Goal: Information Seeking & Learning: Check status

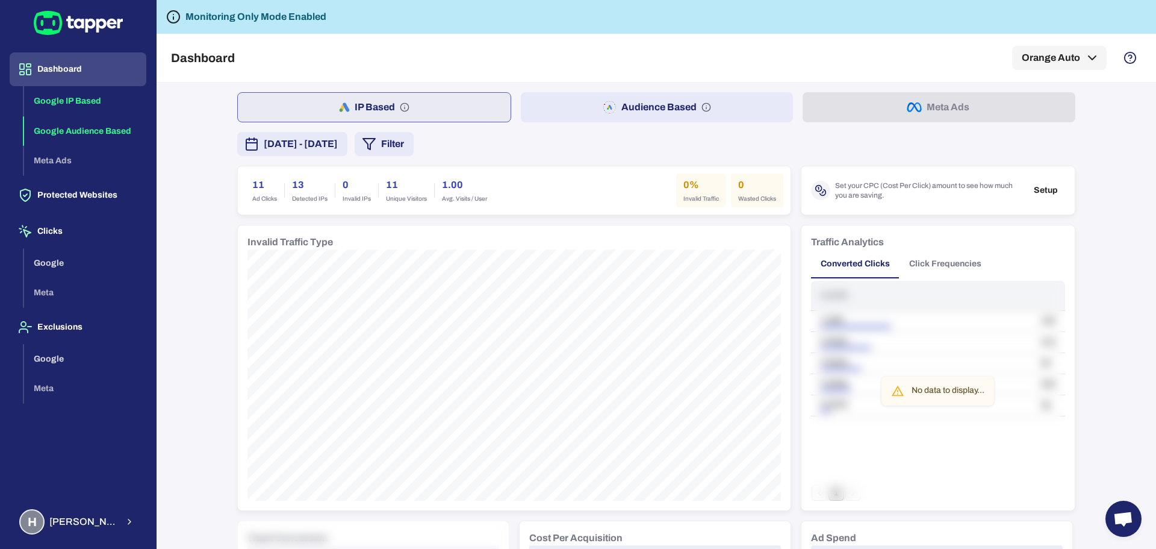
click at [123, 128] on button "Google Audience Based" at bounding box center [85, 131] width 122 height 30
click at [365, 105] on button "IP Based" at bounding box center [373, 107] width 273 height 30
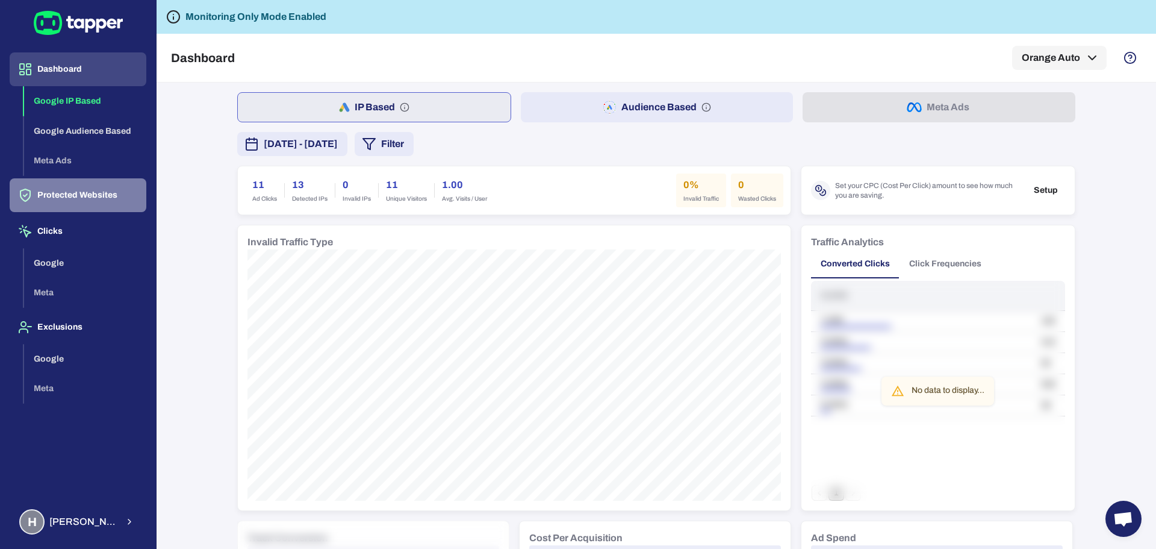
click at [61, 199] on button "Protected Websites" at bounding box center [78, 195] width 137 height 34
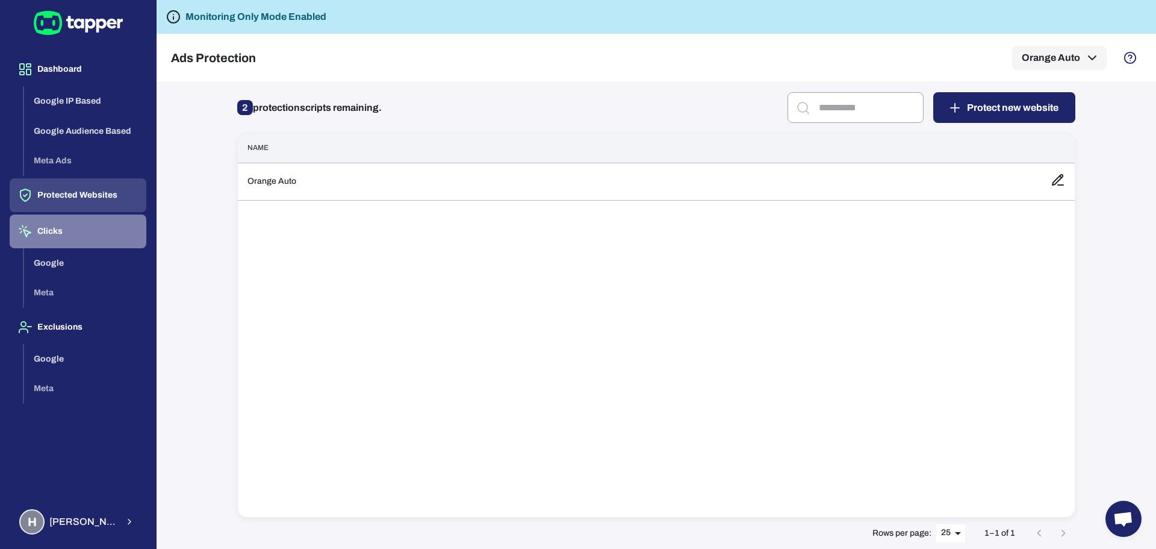
click at [69, 229] on button "Clicks" at bounding box center [78, 231] width 137 height 34
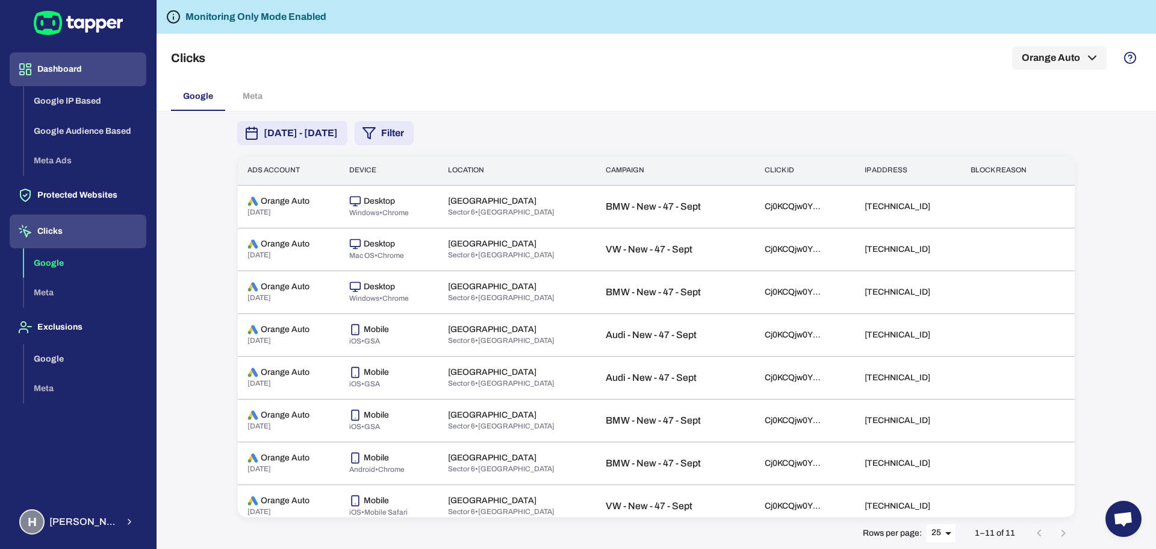
click at [70, 72] on button "Dashboard" at bounding box center [78, 69] width 137 height 34
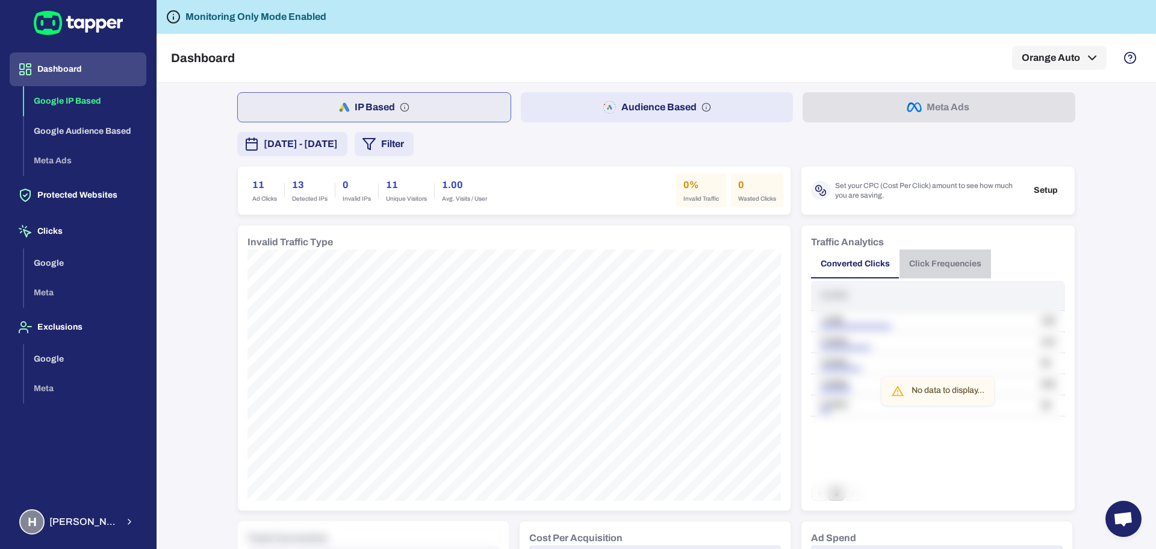
click at [939, 264] on button "Click Frequencies" at bounding box center [946, 263] width 92 height 29
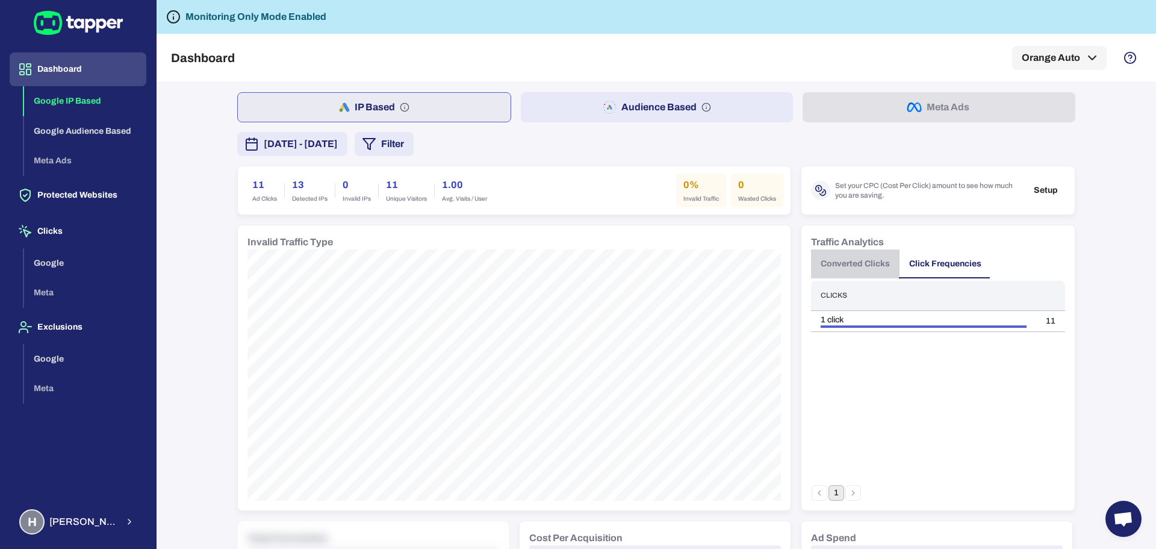
click at [835, 264] on button "Converted Clicks" at bounding box center [855, 263] width 89 height 29
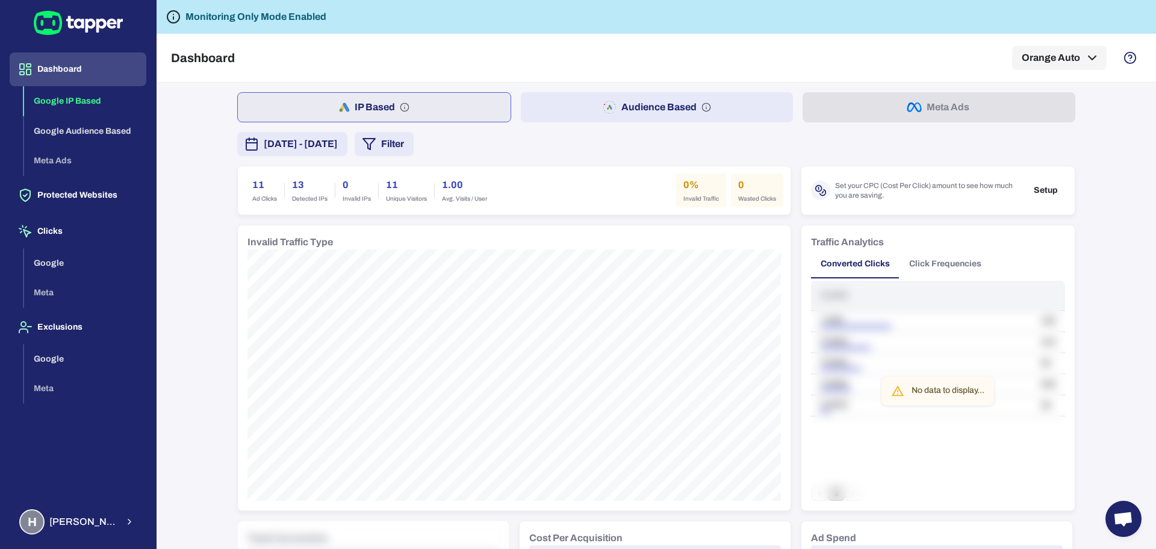
click at [930, 407] on div "No data to display..." at bounding box center [938, 391] width 254 height 220
click at [347, 132] on button "[DATE] - [DATE]" at bounding box center [292, 144] width 110 height 24
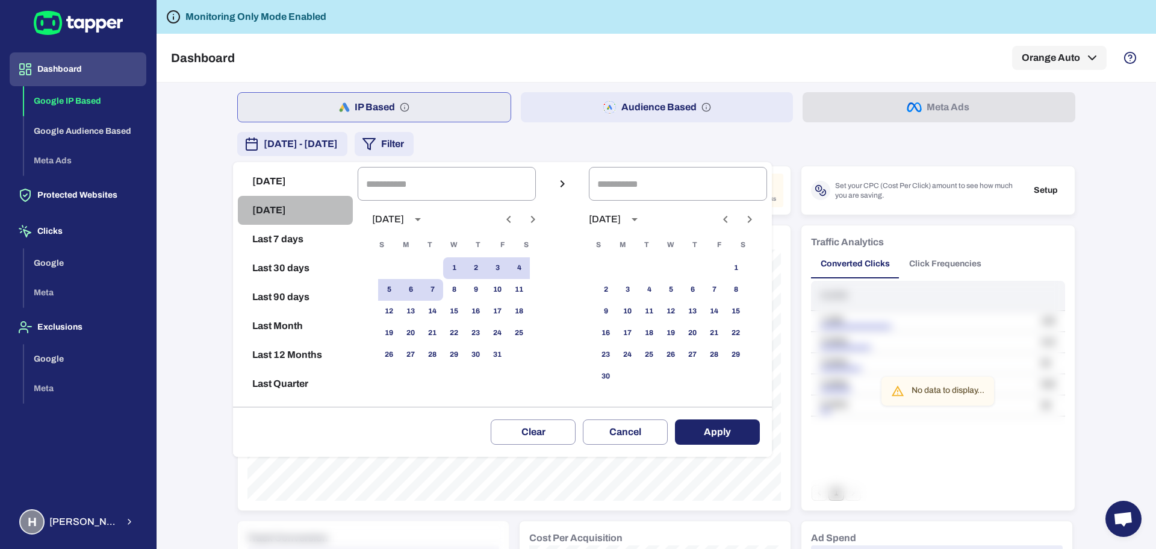
click at [298, 214] on button "Yesterday" at bounding box center [295, 210] width 115 height 29
type input "**********"
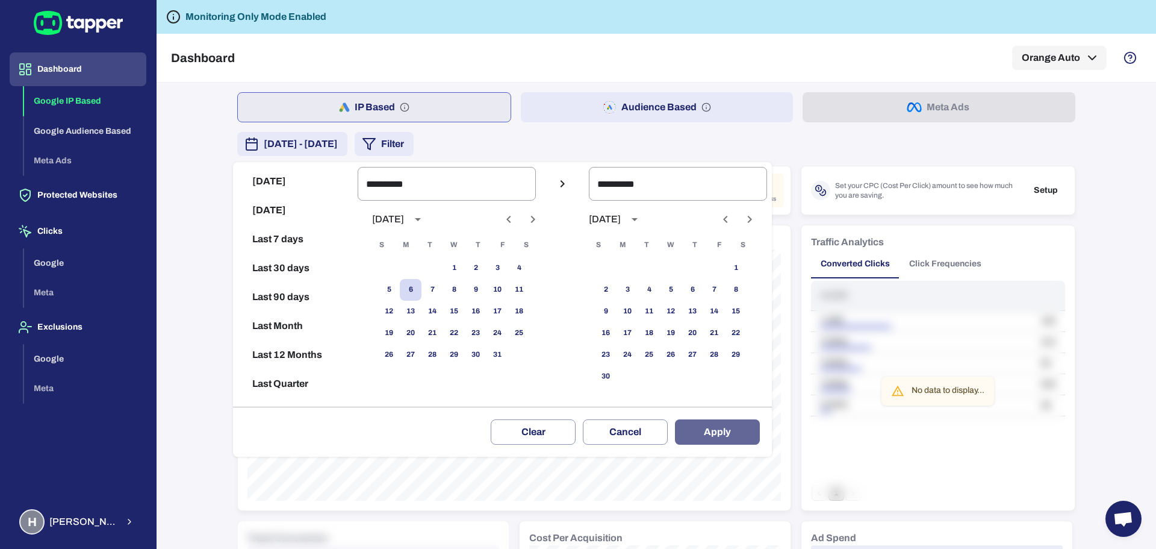
click at [735, 434] on button "Apply" at bounding box center [717, 431] width 85 height 25
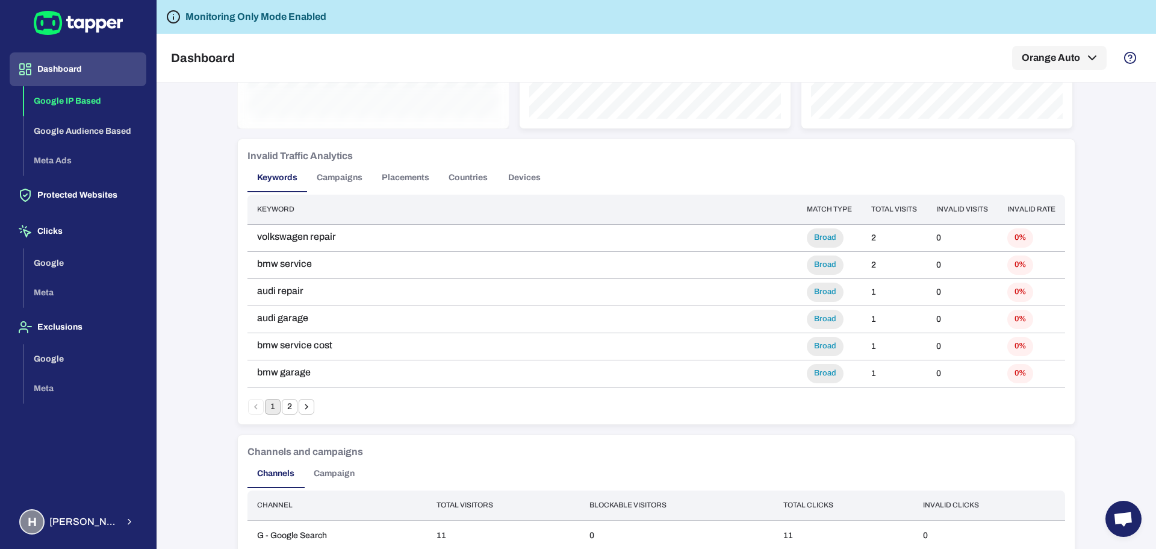
scroll to position [703, 0]
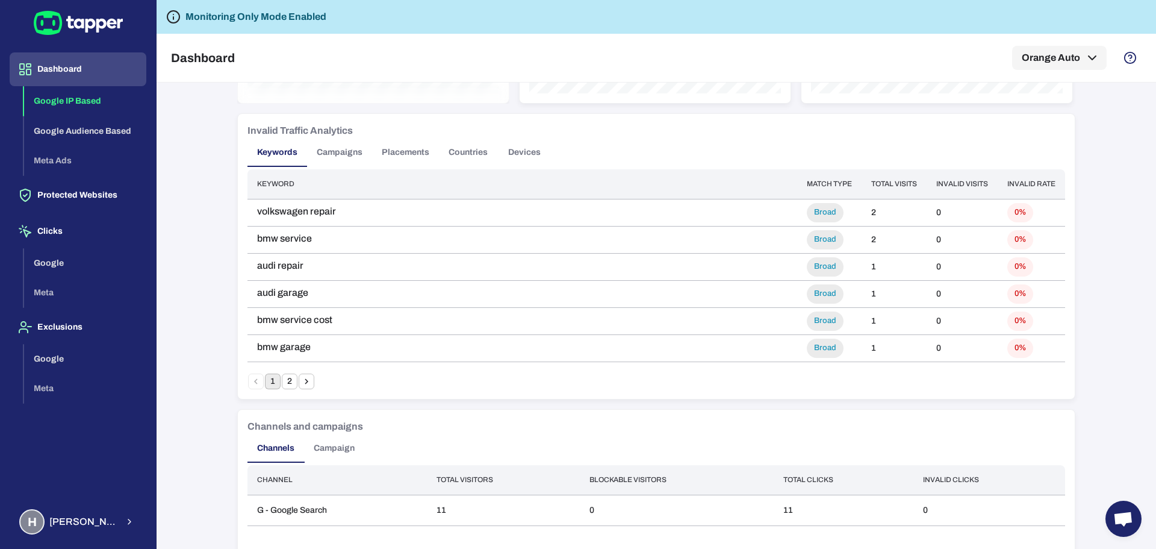
click at [301, 384] on icon "Go to next page" at bounding box center [306, 381] width 11 height 11
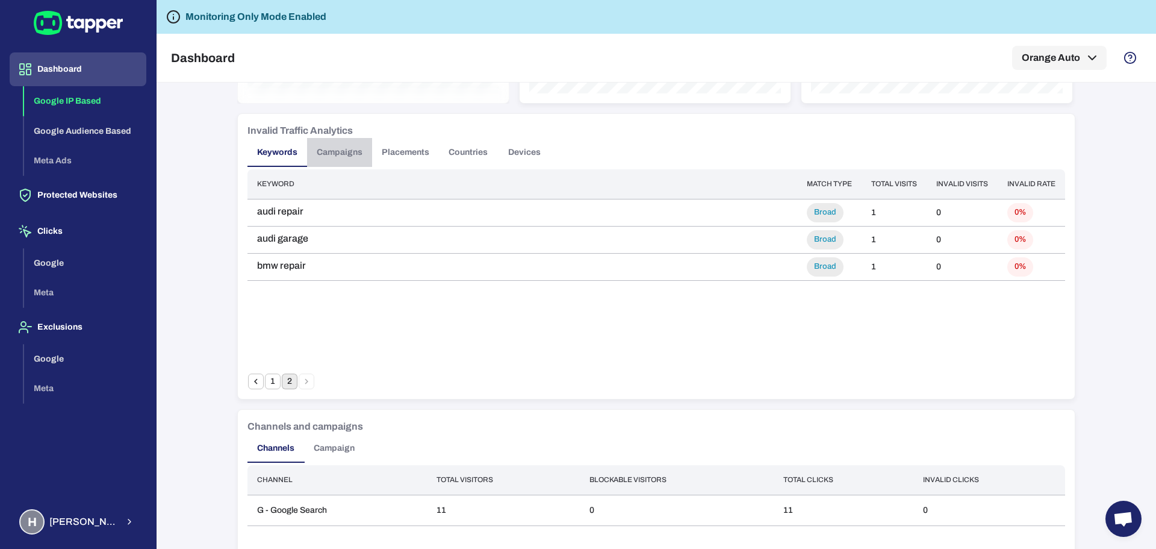
click at [335, 142] on button "Campaigns" at bounding box center [339, 152] width 65 height 29
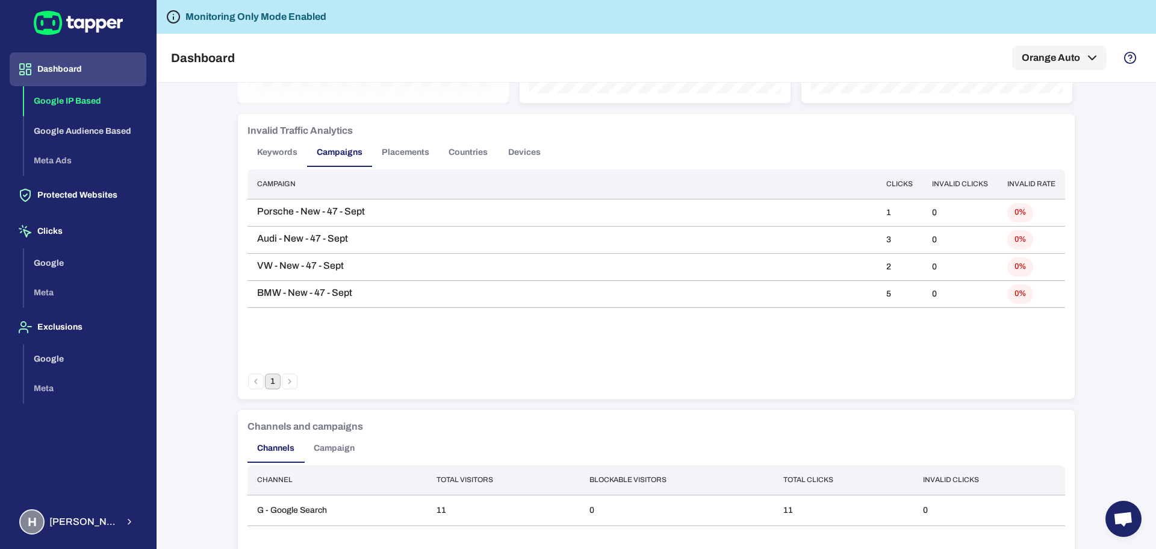
click at [252, 379] on li "pagination navigation" at bounding box center [256, 381] width 17 height 16
click at [282, 155] on button "Keywords" at bounding box center [278, 152] width 60 height 29
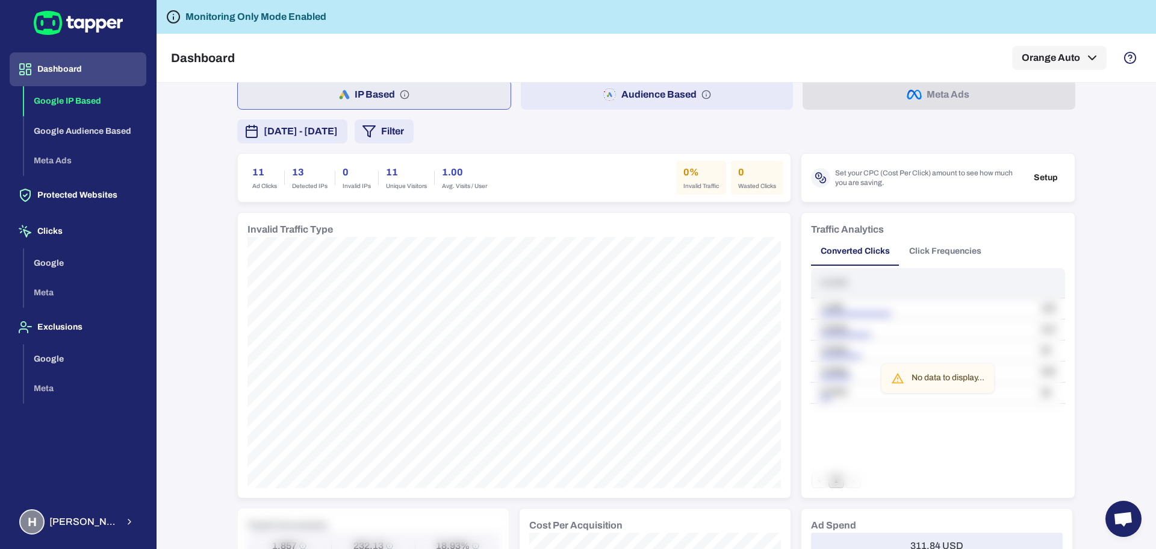
scroll to position [0, 0]
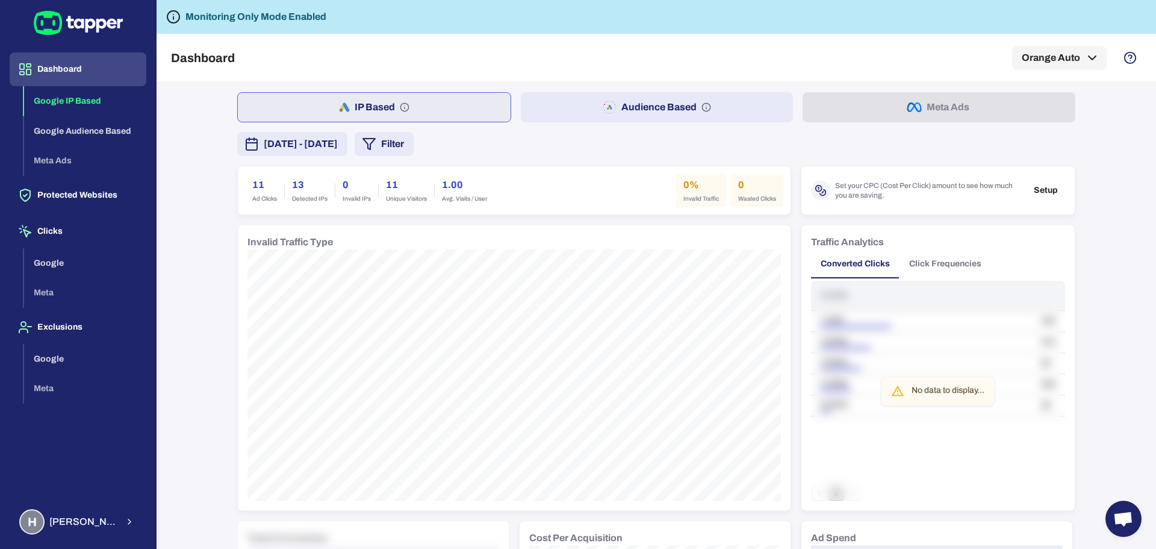
click at [606, 193] on div "11 Ad Clicks 13 Detected IPs 0 Invalid IPs 11 Unique Visitors 1.00 Avg. Visits …" at bounding box center [514, 190] width 538 height 34
click at [75, 195] on button "Protected Websites" at bounding box center [78, 195] width 137 height 34
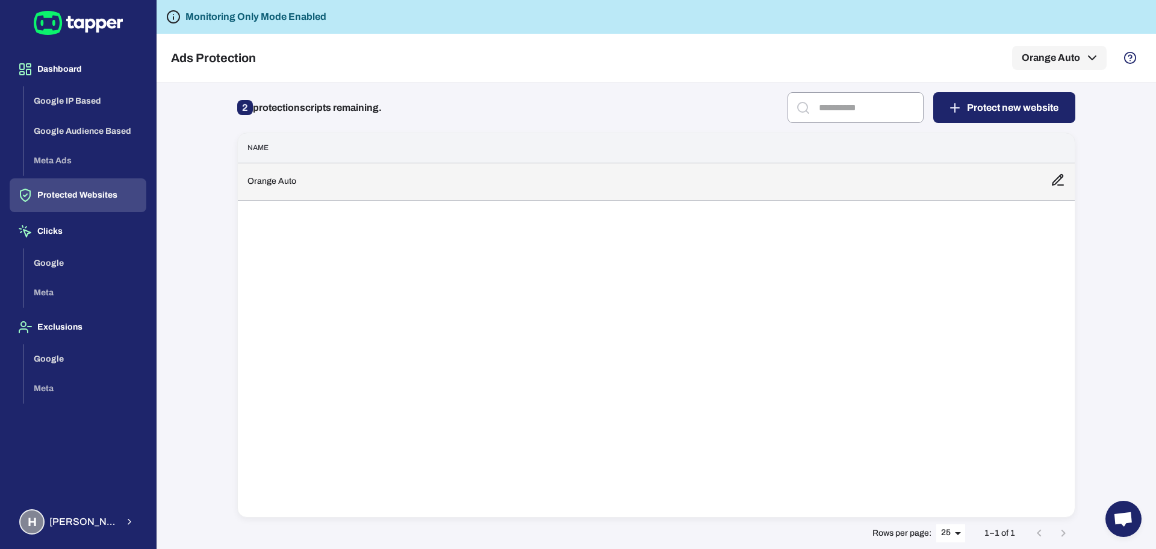
click at [378, 185] on td "Orange Auto" at bounding box center [639, 181] width 803 height 37
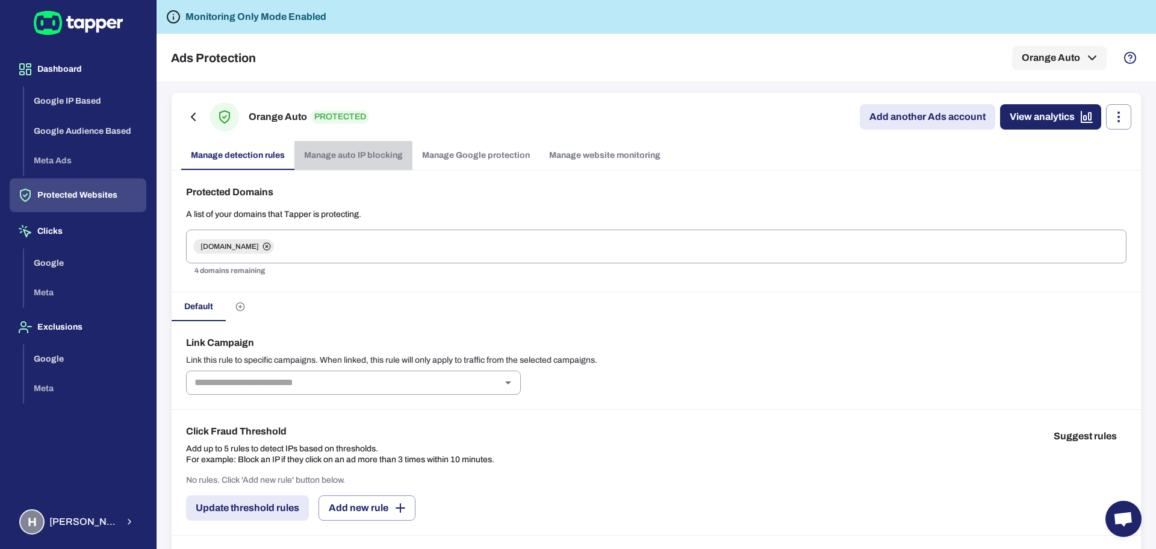
click at [342, 163] on link "Manage auto IP blocking" at bounding box center [353, 155] width 118 height 29
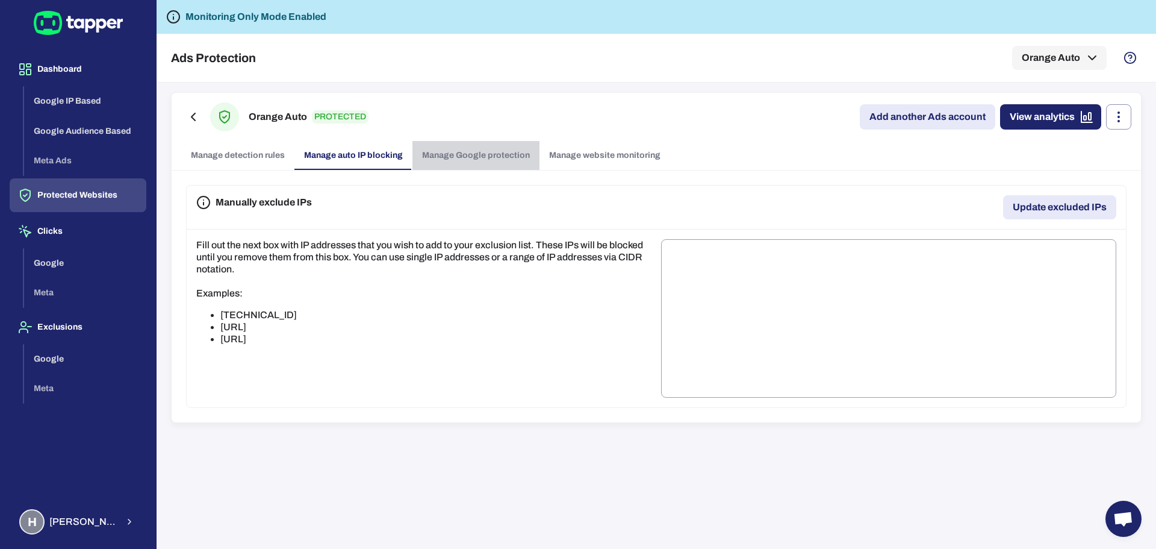
click at [467, 160] on link "Manage Google protection" at bounding box center [476, 155] width 127 height 29
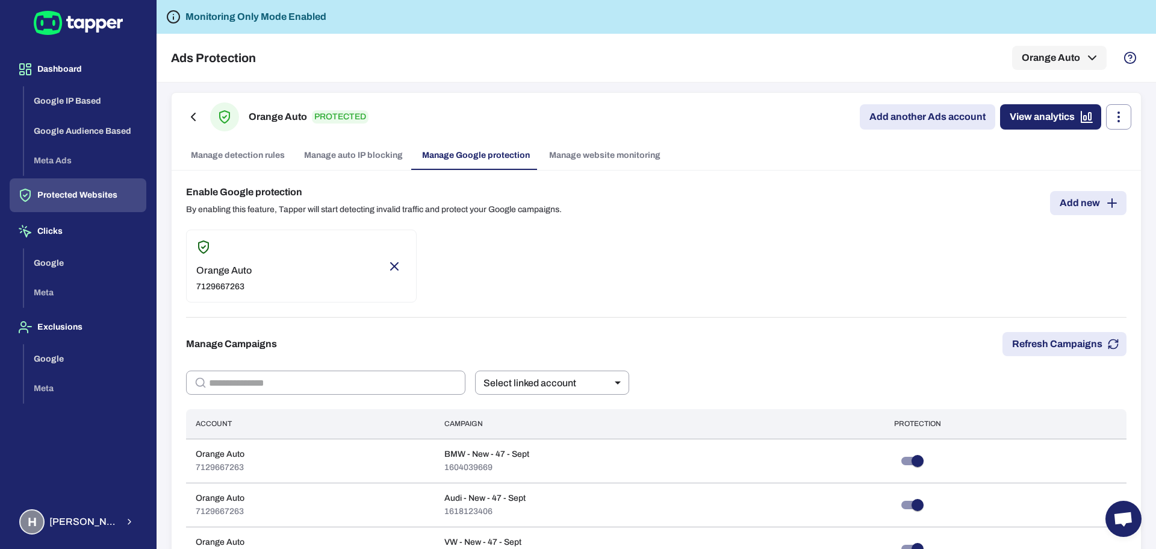
click at [589, 157] on link "Manage website monitoring" at bounding box center [605, 155] width 131 height 29
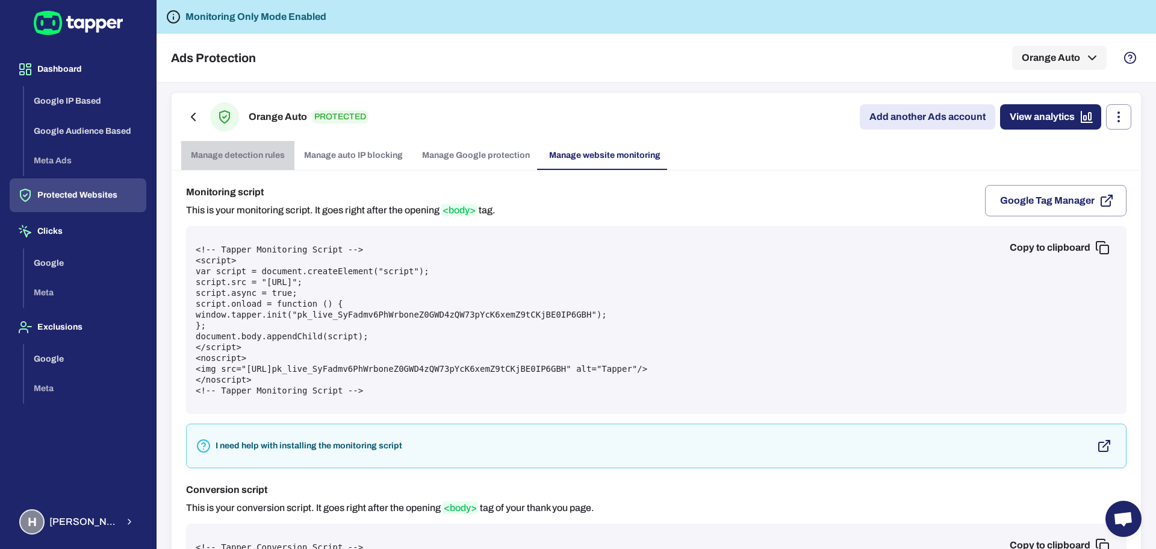
click at [236, 146] on link "Manage detection rules" at bounding box center [237, 155] width 113 height 29
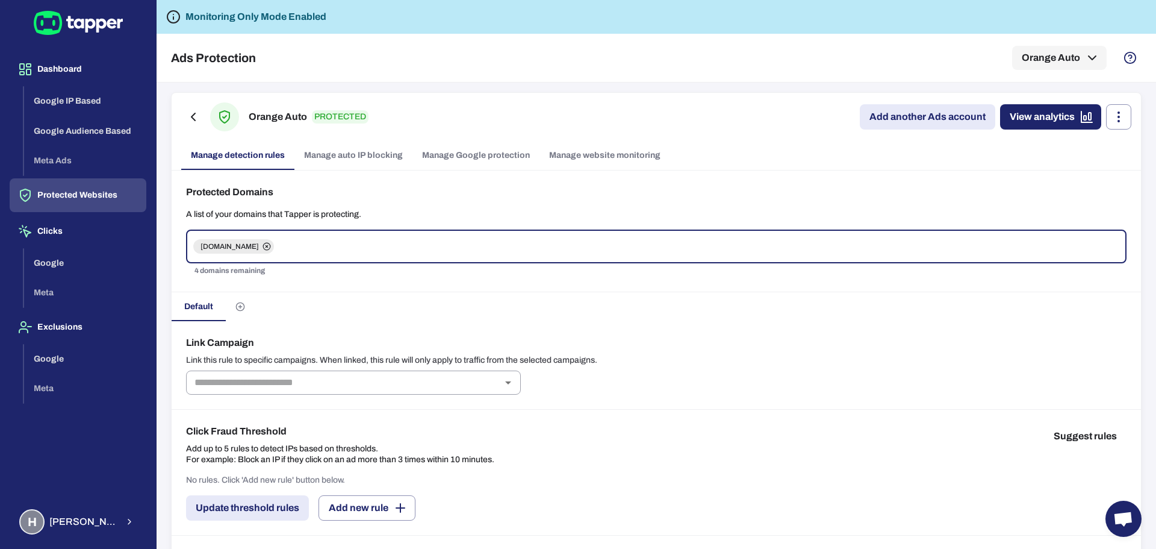
click at [348, 160] on link "Manage auto IP blocking" at bounding box center [353, 155] width 118 height 29
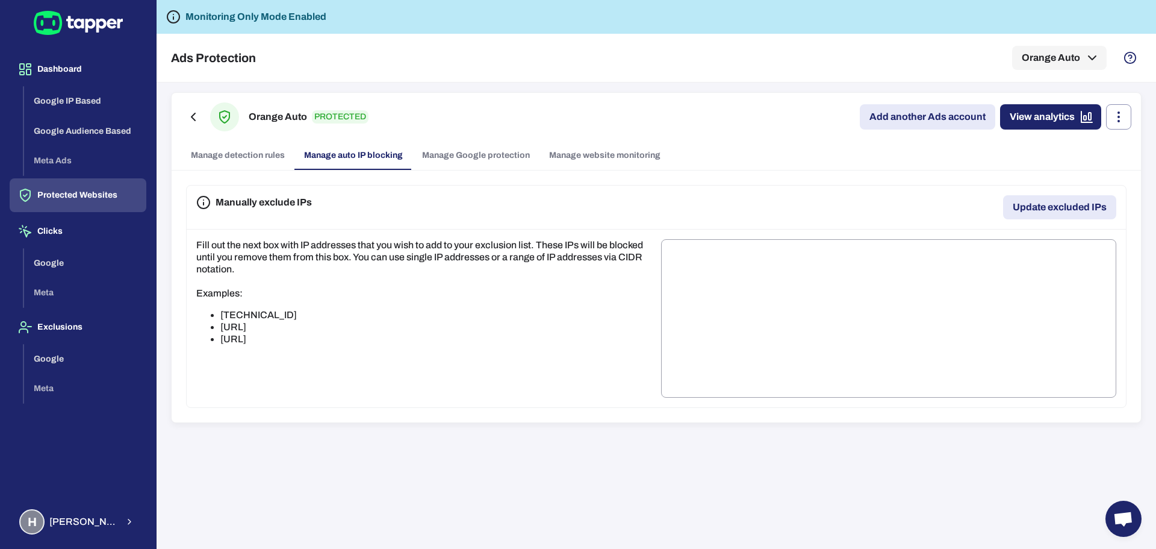
click at [469, 157] on link "Manage Google protection" at bounding box center [476, 155] width 127 height 29
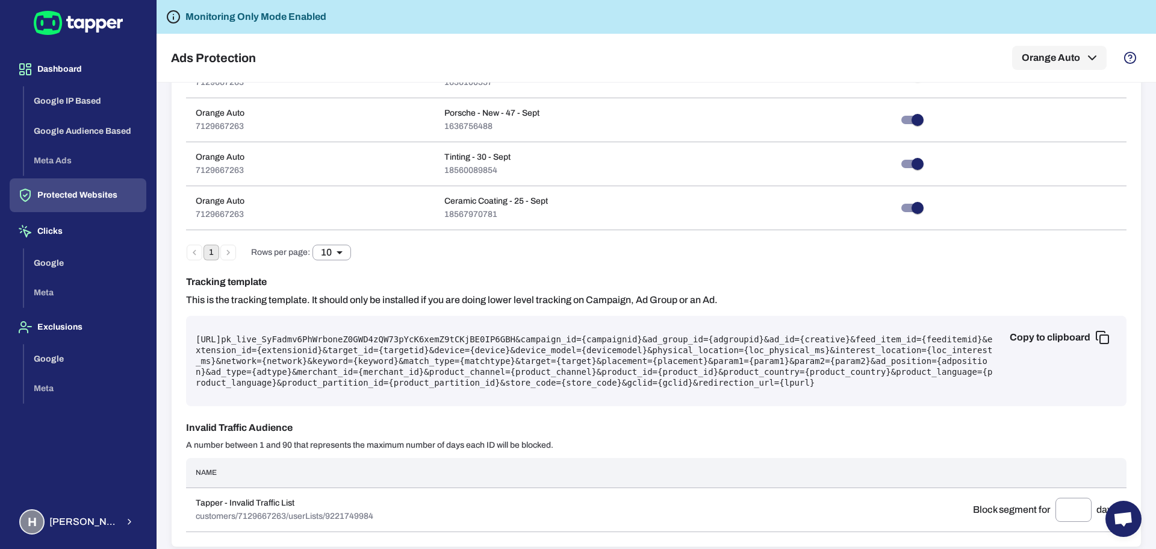
scroll to position [525, 0]
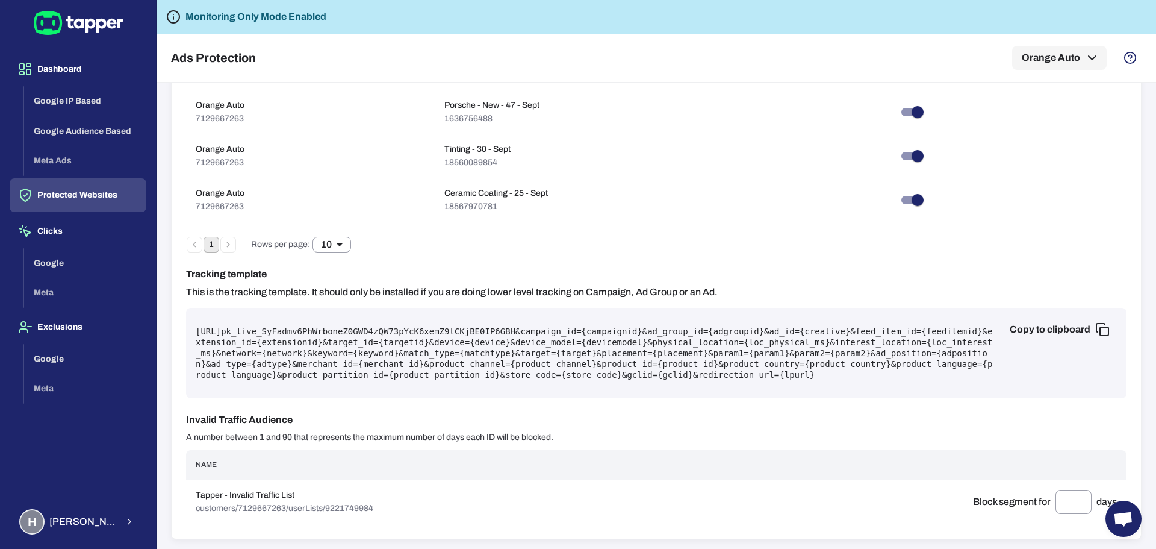
click at [438, 364] on pre "https://protect.tapper.ai/google-ads/click?pk= pk_live_SyFadmv6PhWrboneZ0GWD4zQ…" at bounding box center [656, 353] width 921 height 54
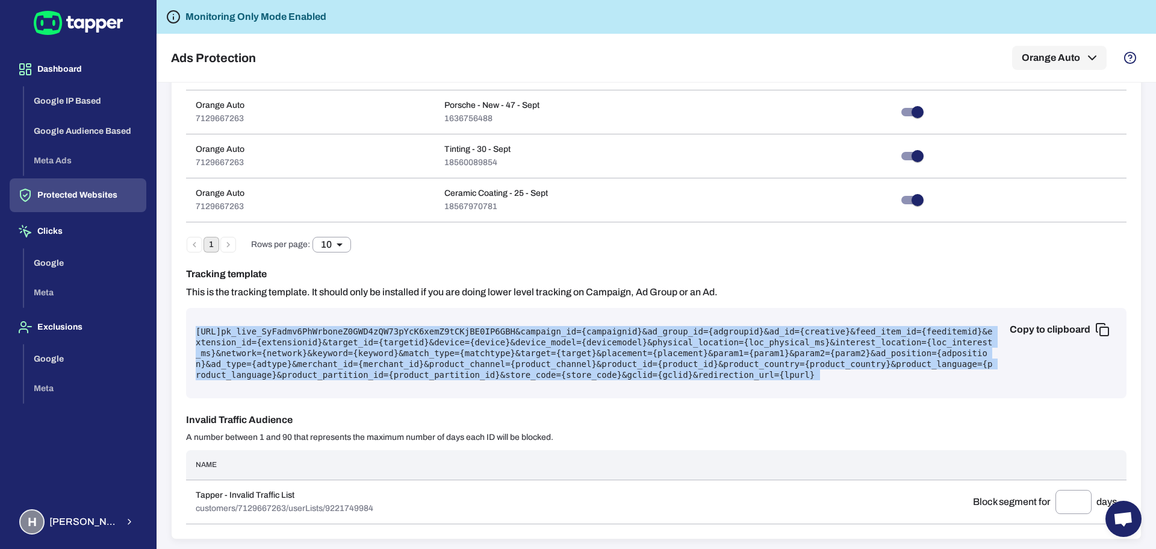
click at [438, 364] on pre "https://protect.tapper.ai/google-ads/click?pk= pk_live_SyFadmv6PhWrboneZ0GWD4zQ…" at bounding box center [656, 353] width 921 height 54
copy pre "https://protect.tapper.ai/google-ads/click?pk= pk_live_SyFadmv6PhWrboneZ0GWD4zQ…"
click at [70, 76] on button "Dashboard" at bounding box center [78, 69] width 137 height 34
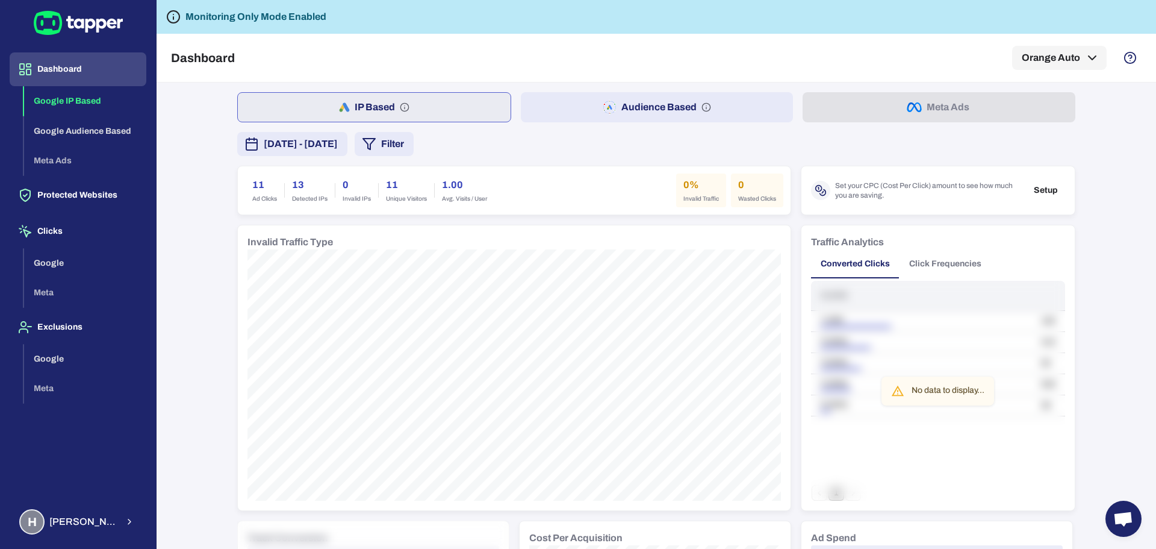
click at [886, 146] on div "October 1, 2025 - October 7, 2025 Filter" at bounding box center [656, 144] width 838 height 24
click at [563, 137] on div "October 1, 2025 - October 7, 2025 Filter" at bounding box center [656, 144] width 838 height 24
click at [185, 148] on div "IP Based Audience Based Meta Ads October 1, 2025 - October 7, 2025 Filter 11 Ad…" at bounding box center [657, 316] width 1000 height 466
click at [42, 76] on button "Dashboard" at bounding box center [78, 69] width 137 height 34
click at [83, 193] on button "Protected Websites" at bounding box center [78, 195] width 137 height 34
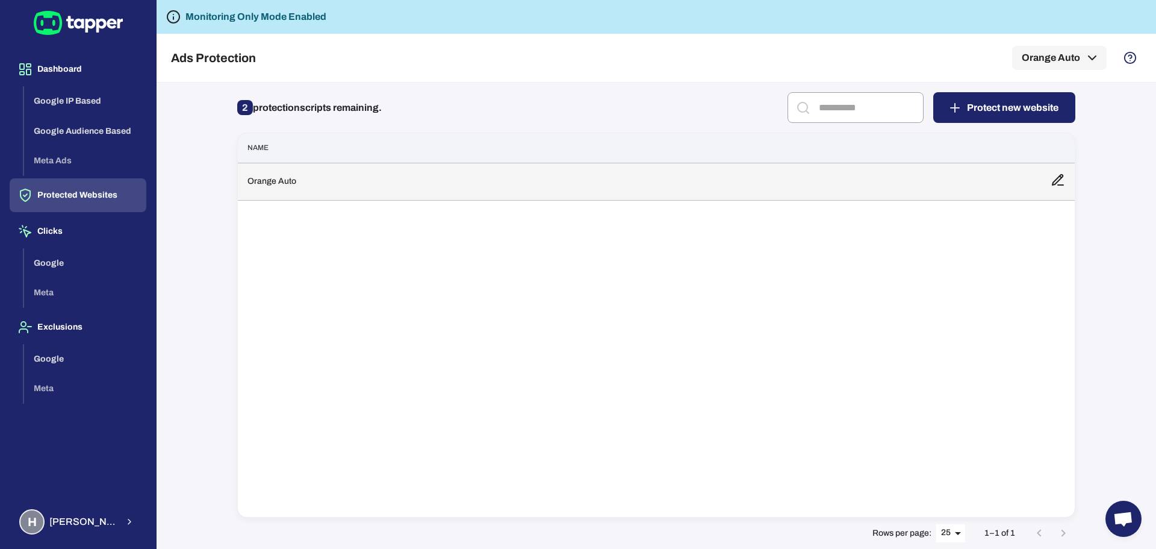
click at [484, 190] on td "Orange Auto" at bounding box center [639, 181] width 803 height 37
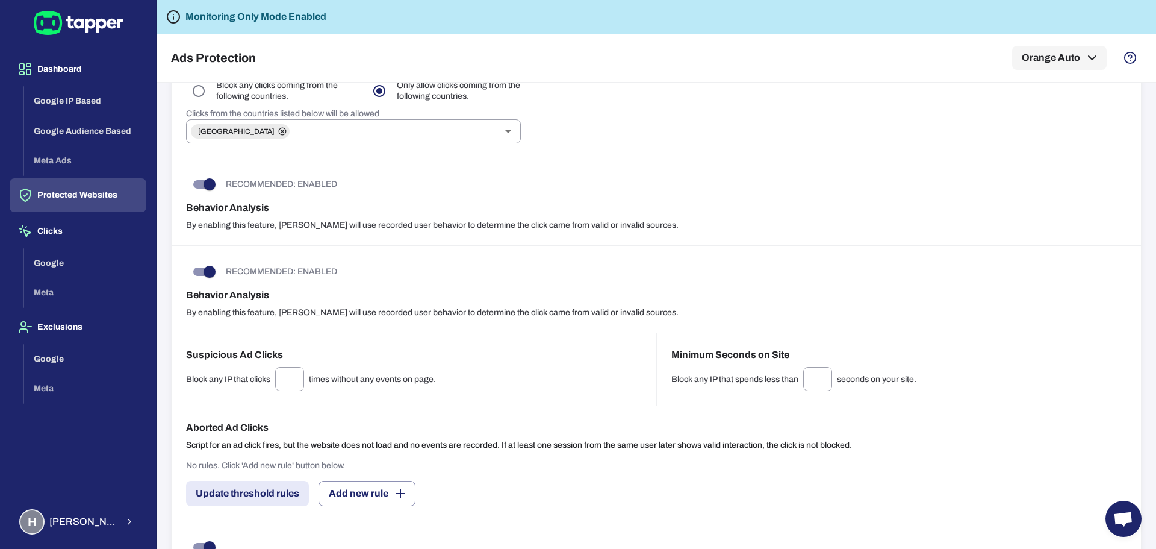
scroll to position [953, 0]
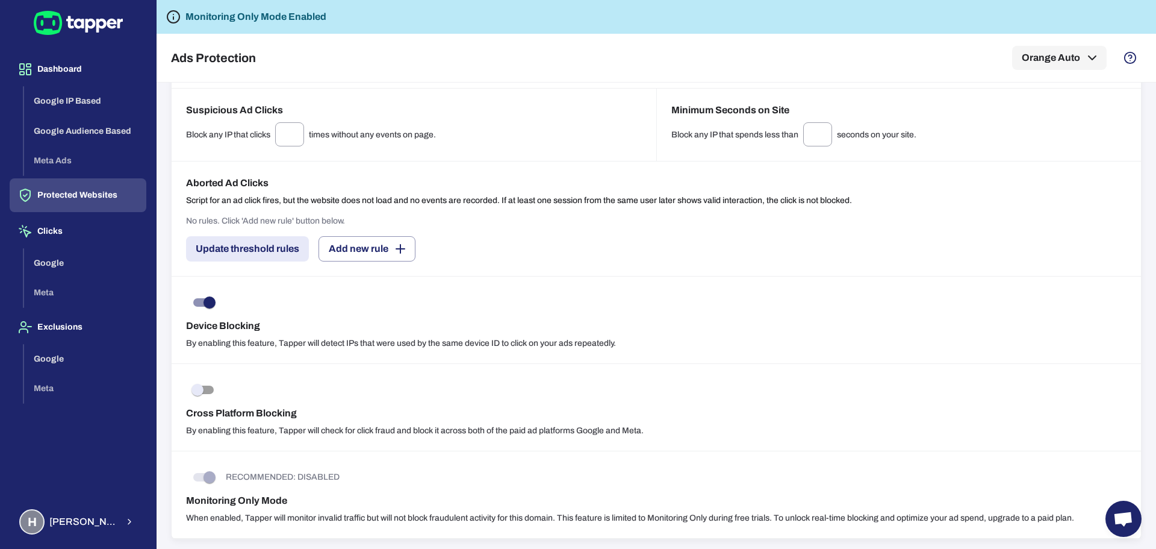
click at [211, 482] on span at bounding box center [203, 477] width 35 height 23
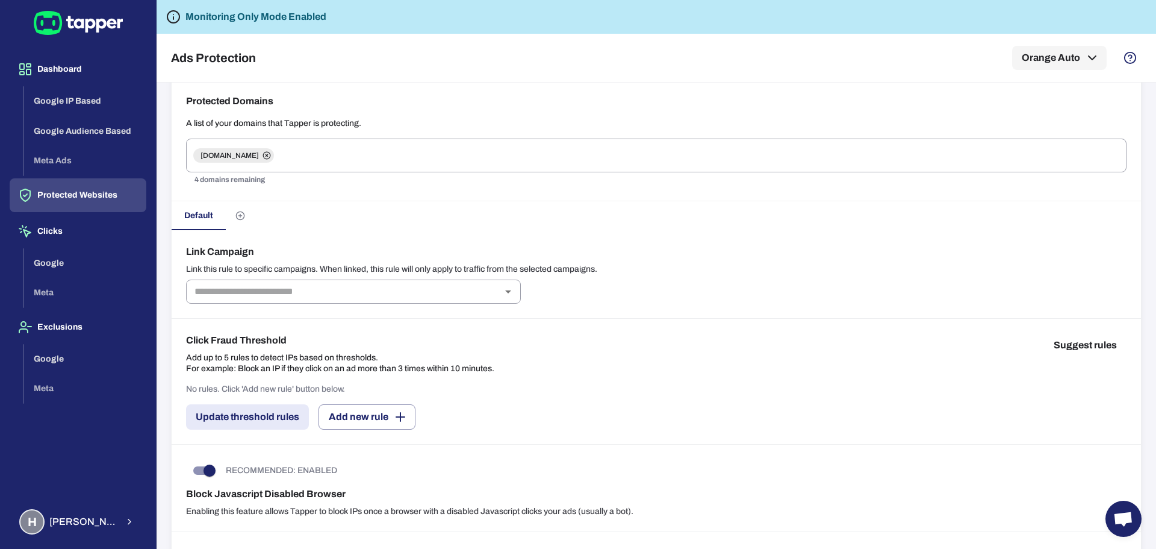
scroll to position [0, 0]
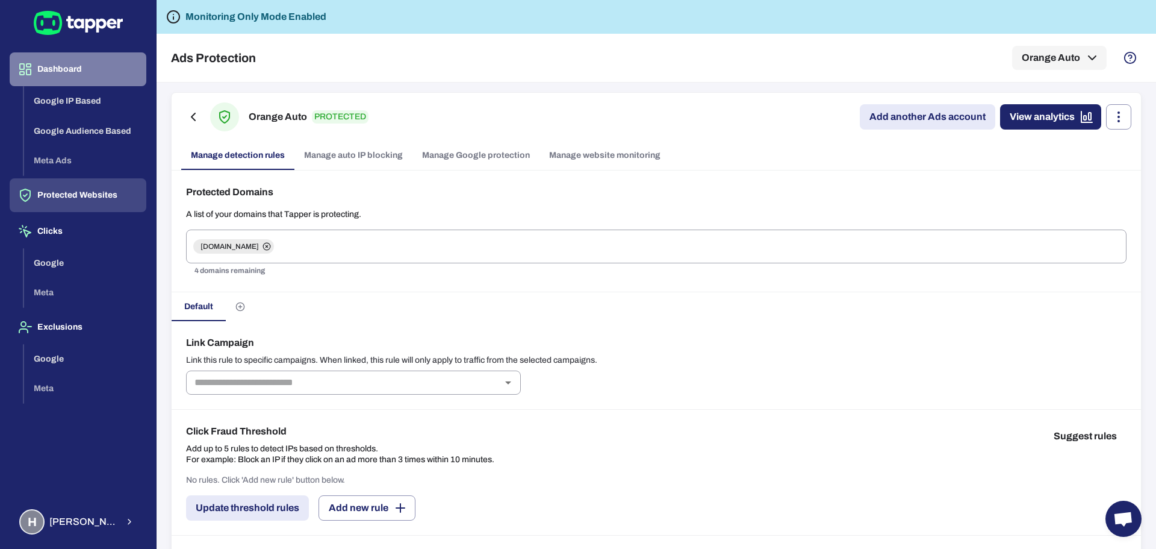
click at [83, 63] on button "Dashboard" at bounding box center [78, 69] width 137 height 34
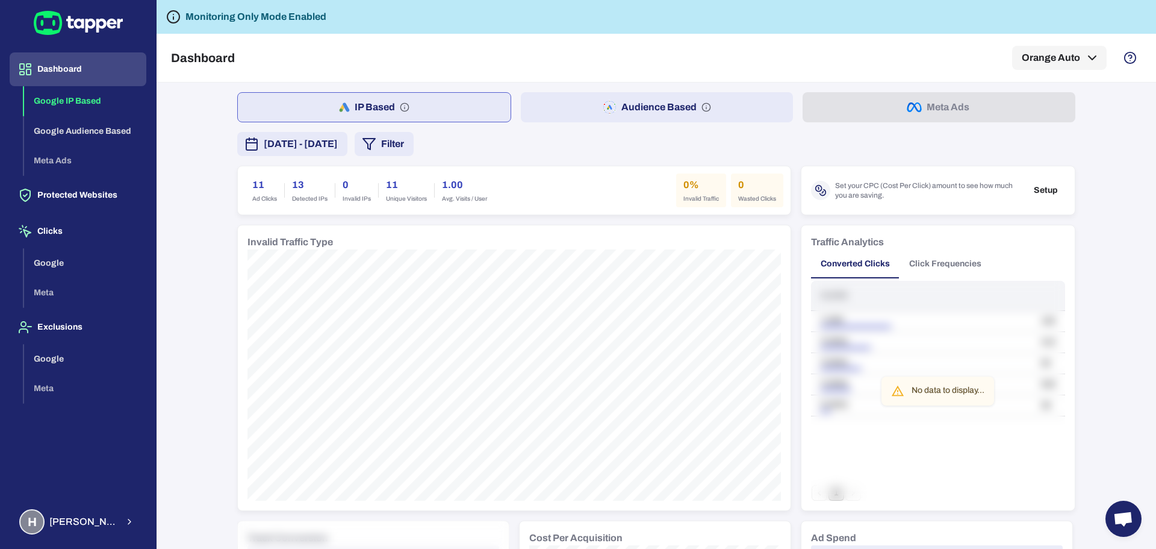
click at [376, 107] on button "IP Based" at bounding box center [374, 107] width 274 height 30
click at [583, 116] on button "Audience Based" at bounding box center [657, 107] width 273 height 30
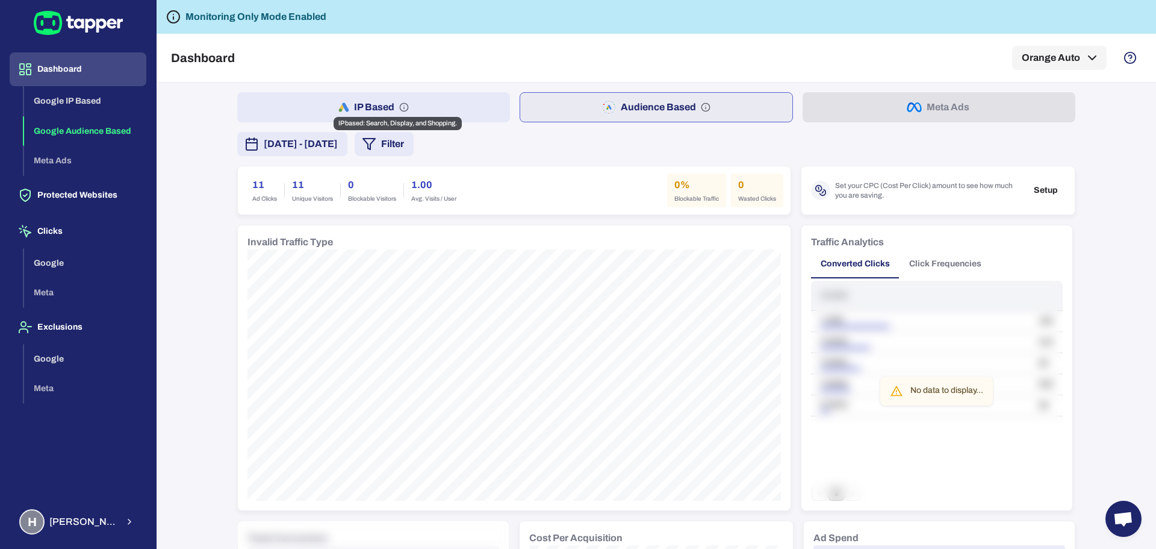
click at [403, 106] on circle "IP based: Search, Display, and Shopping." at bounding box center [404, 107] width 8 height 8
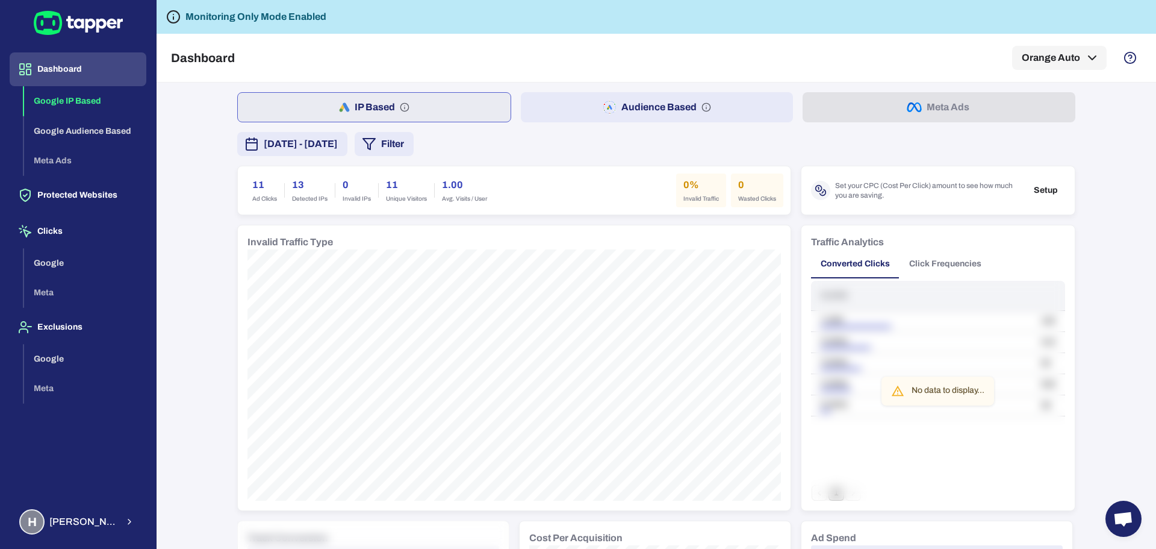
drag, startPoint x: 67, startPoint y: 67, endPoint x: 245, endPoint y: 70, distance: 178.3
click at [67, 67] on button "Dashboard" at bounding box center [78, 69] width 137 height 34
click at [665, 108] on button "Audience Based" at bounding box center [657, 107] width 273 height 30
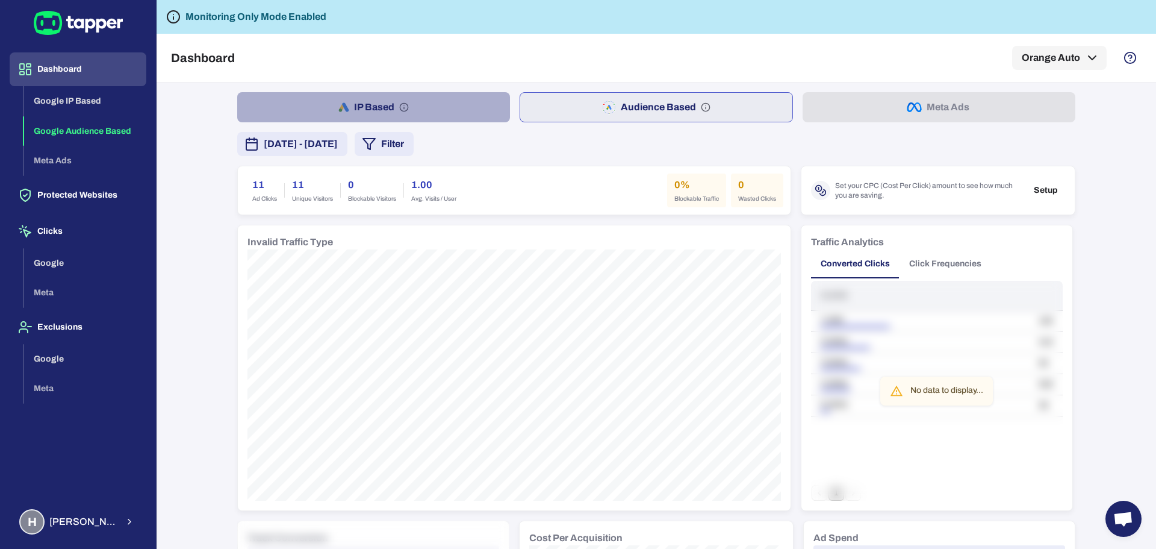
click at [431, 111] on button "IP Based" at bounding box center [373, 107] width 273 height 30
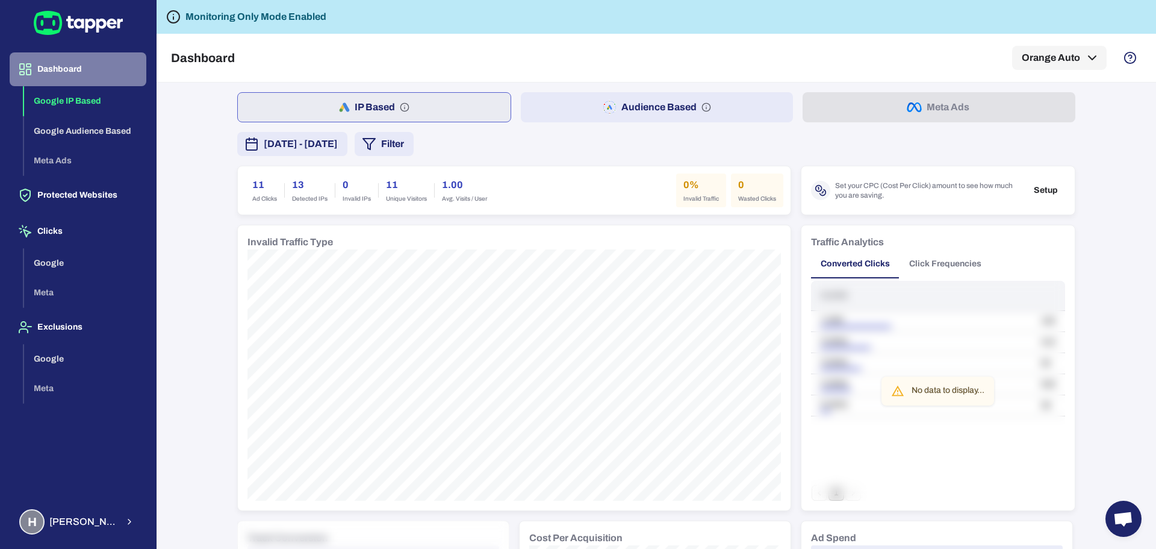
click at [81, 64] on button "Dashboard" at bounding box center [78, 69] width 137 height 34
click at [75, 73] on button "Dashboard" at bounding box center [78, 69] width 137 height 34
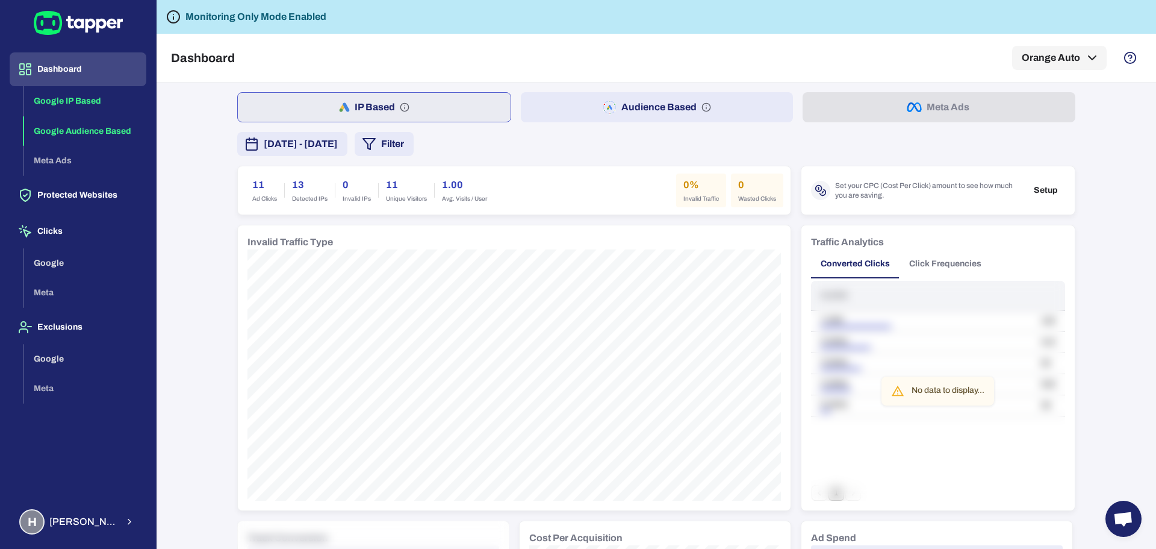
click at [85, 134] on button "Google Audience Based" at bounding box center [85, 131] width 122 height 30
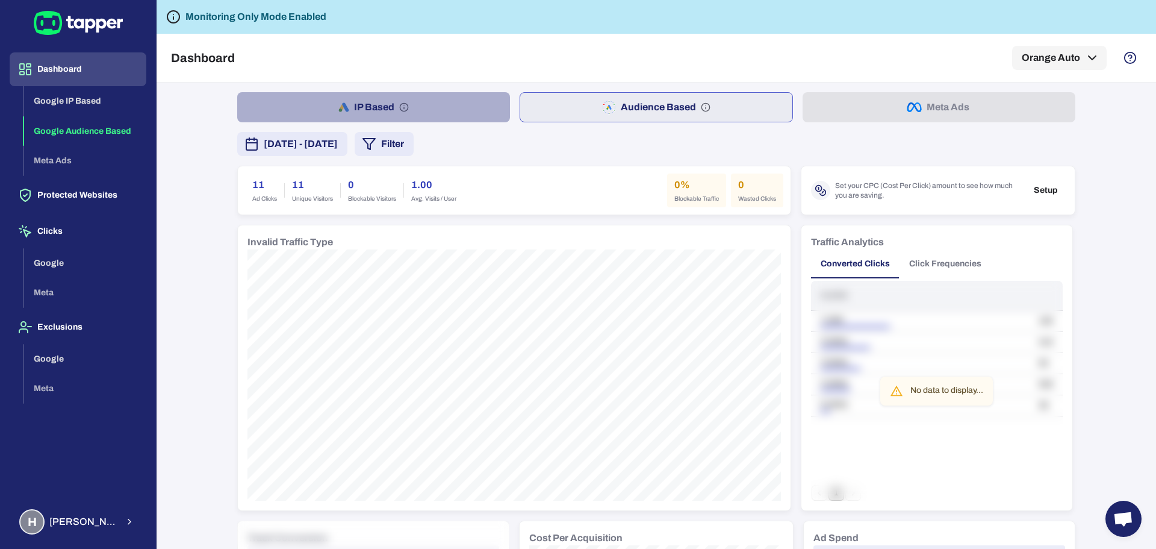
click at [343, 100] on button "IP Based" at bounding box center [373, 107] width 273 height 30
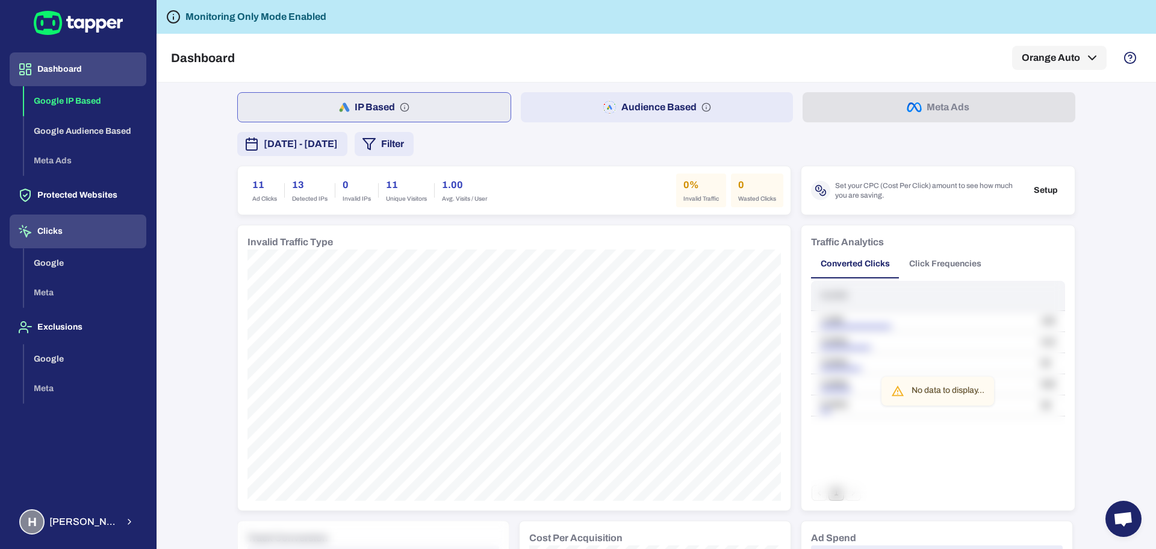
click at [60, 232] on button "Clicks" at bounding box center [78, 231] width 137 height 34
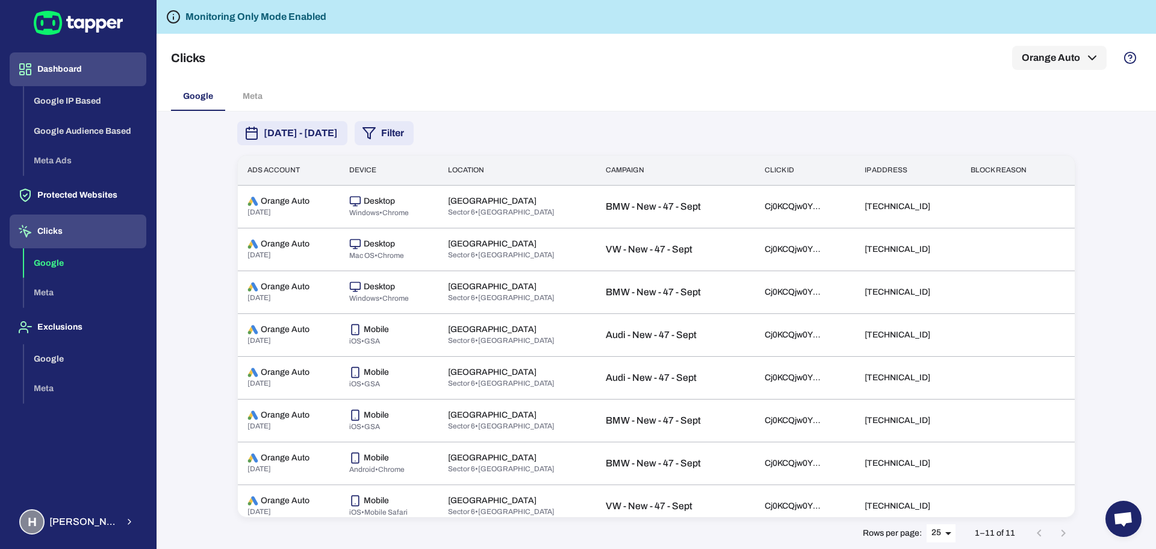
click at [58, 59] on button "Dashboard" at bounding box center [78, 69] width 137 height 34
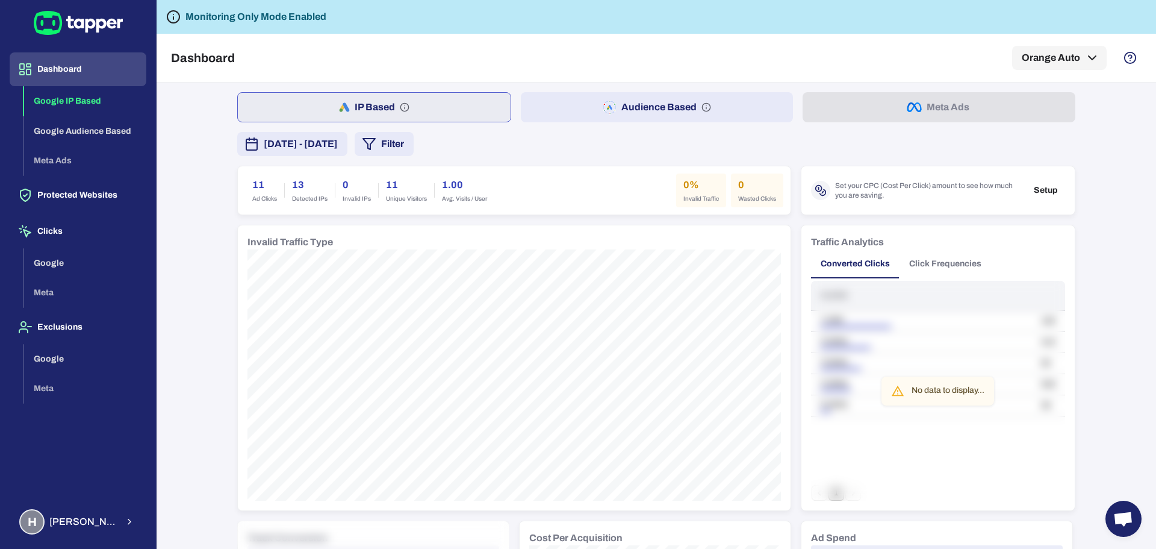
click at [76, 69] on button "Dashboard" at bounding box center [78, 69] width 137 height 34
click at [94, 22] on icon at bounding box center [90, 26] width 10 height 14
click at [102, 132] on button "Google Audience Based" at bounding box center [85, 131] width 122 height 30
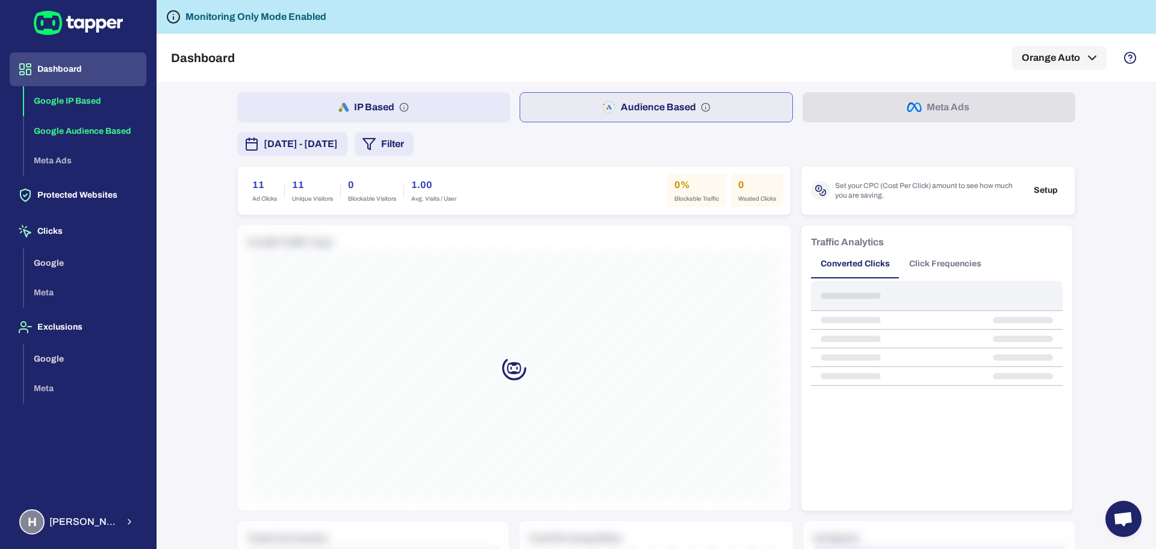
click at [83, 101] on button "Google IP Based" at bounding box center [85, 101] width 122 height 30
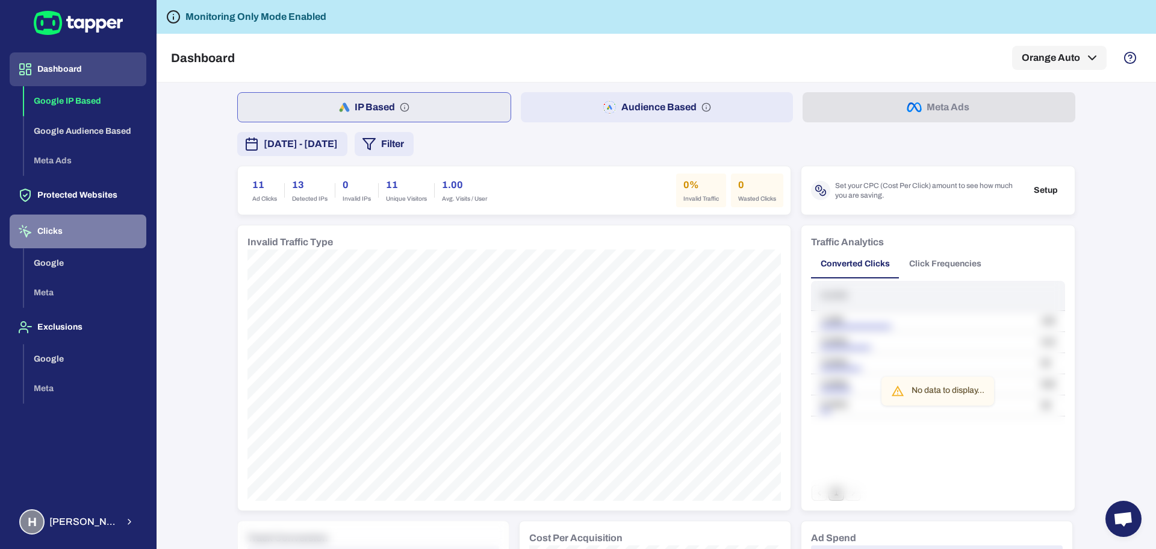
click at [57, 228] on button "Clicks" at bounding box center [78, 231] width 137 height 34
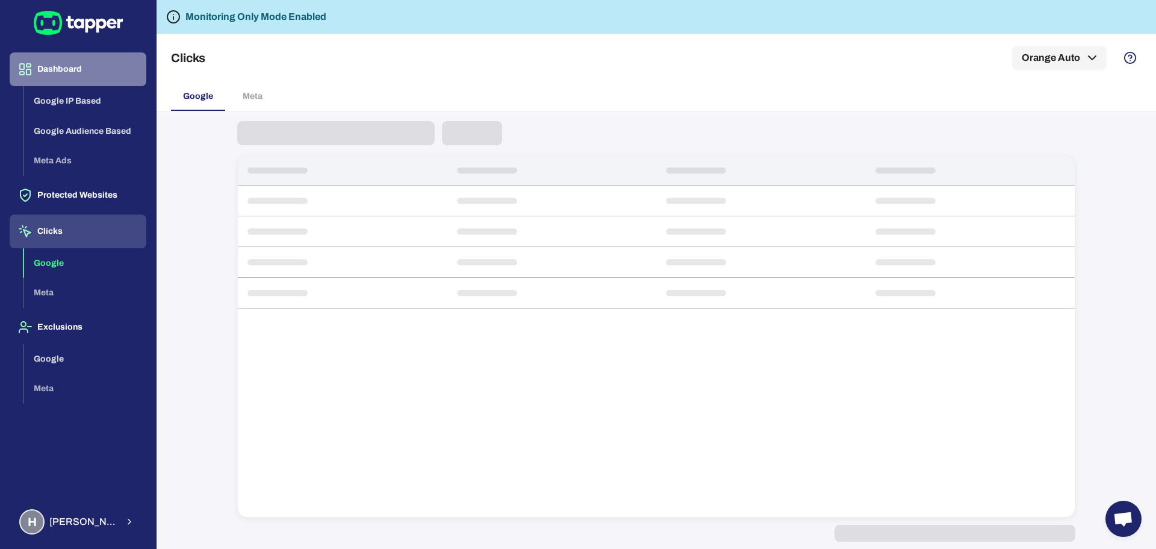
click at [69, 64] on button "Dashboard" at bounding box center [78, 69] width 137 height 34
